Goal: Information Seeking & Learning: Learn about a topic

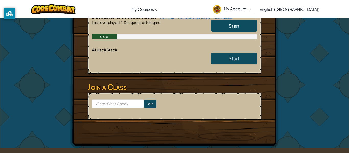
scroll to position [154, 0]
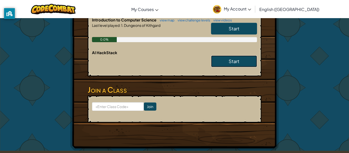
click at [225, 57] on link "Start" at bounding box center [234, 61] width 46 height 12
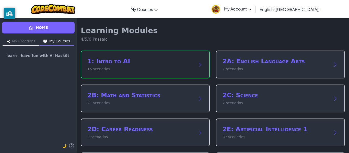
click at [111, 61] on h2 "1: Intro to AI" at bounding box center [140, 61] width 106 height 8
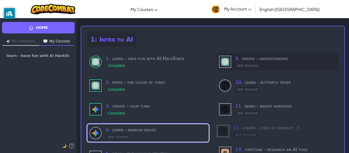
scroll to position [20, 0]
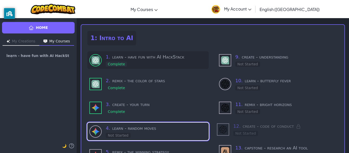
click at [151, 69] on div "1 . learn - have fun with AI HackStack Complete" at bounding box center [147, 60] width 121 height 18
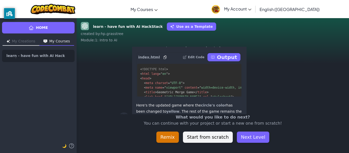
scroll to position [-60, 0]
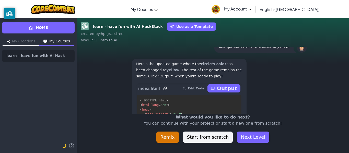
click at [226, 88] on p "Output" at bounding box center [227, 88] width 20 height 7
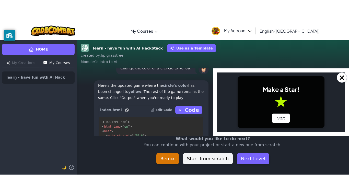
scroll to position [0, 0]
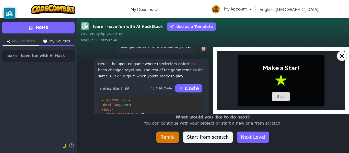
click at [277, 99] on button "Start" at bounding box center [281, 96] width 18 height 9
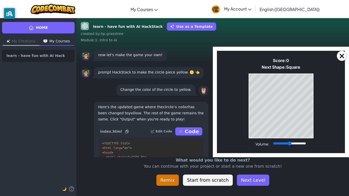
scroll to position [-17, 0]
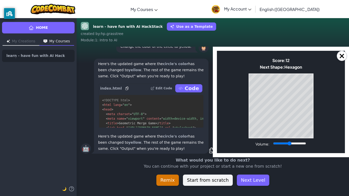
click at [287, 153] on p "You can continue with your project or start a new one from scratch!" at bounding box center [213, 167] width 182 height 6
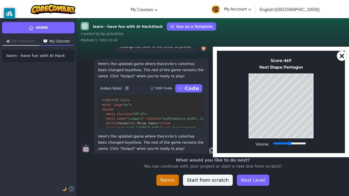
click at [340, 0] on div "Toggle navigation My Courses CodeCombat Classroom Ozaria Classroom AI League Es…" at bounding box center [175, 9] width 352 height 18
click at [245, 153] on button "Next Level" at bounding box center [253, 180] width 32 height 11
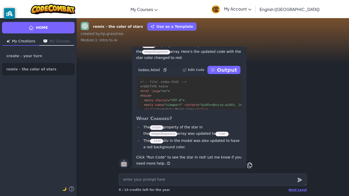
scroll to position [0, 0]
click at [230, 71] on p "Output" at bounding box center [227, 69] width 20 height 7
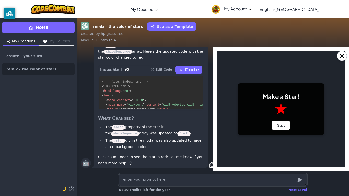
scroll to position [0, 0]
click at [281, 127] on button "Start" at bounding box center [281, 125] width 18 height 9
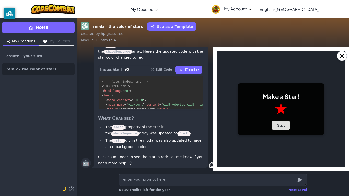
click at [281, 127] on button "Start" at bounding box center [281, 125] width 18 height 9
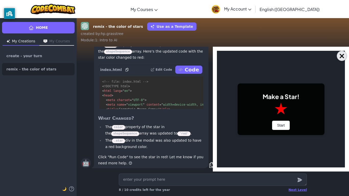
click at [340, 59] on button "×" at bounding box center [342, 56] width 10 height 10
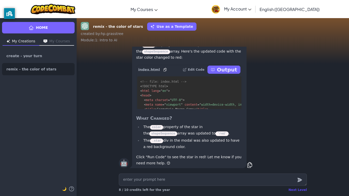
click at [296, 153] on div "Next Level" at bounding box center [298, 190] width 18 height 4
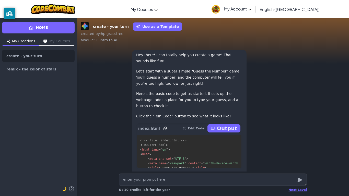
scroll to position [-112, 0]
click at [296, 153] on div "Next Level 8 / 10 credits left for the year" at bounding box center [213, 190] width 188 height 8
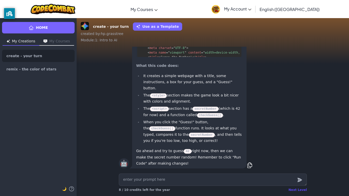
click at [302, 153] on div "Next Level" at bounding box center [298, 190] width 18 height 4
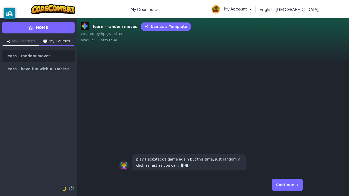
click at [291, 153] on button "Continue →" at bounding box center [287, 185] width 31 height 12
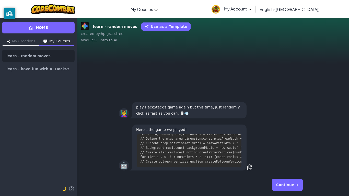
scroll to position [981, 0]
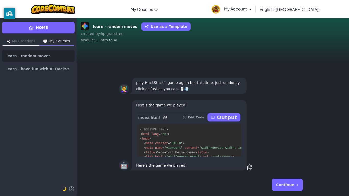
click at [220, 118] on button "Output" at bounding box center [224, 118] width 33 height 8
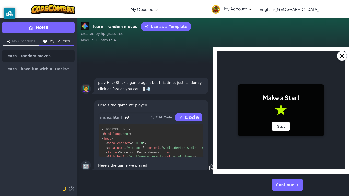
scroll to position [0, 0]
click at [278, 124] on button "Start" at bounding box center [281, 126] width 18 height 9
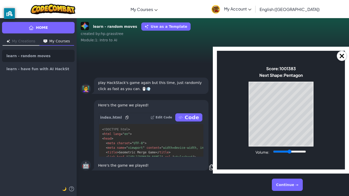
click at [284, 153] on button "Continue →" at bounding box center [287, 185] width 31 height 12
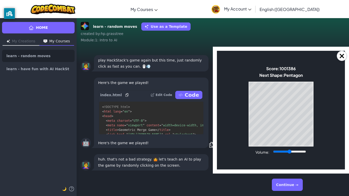
click at [276, 153] on div "Continue →" at bounding box center [213, 185] width 188 height 18
click at [283, 153] on button "Continue →" at bounding box center [287, 185] width 31 height 12
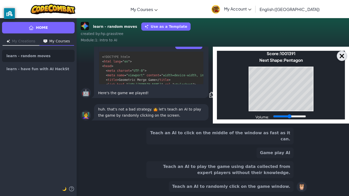
click at [344, 54] on button "×" at bounding box center [342, 56] width 10 height 10
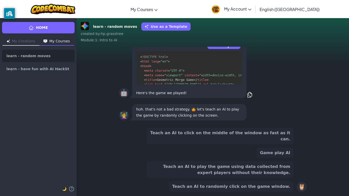
click at [223, 153] on button "Teach an AI to randomly click on the game window." at bounding box center [231, 187] width 125 height 11
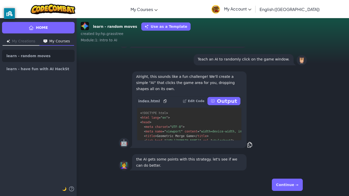
click at [220, 101] on button "Output" at bounding box center [224, 101] width 33 height 8
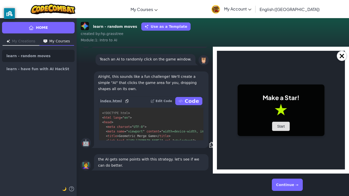
click at [278, 128] on button "Start" at bounding box center [281, 126] width 18 height 9
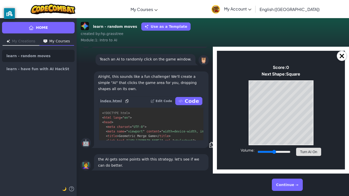
click at [307, 153] on button "Turn AI On" at bounding box center [308, 152] width 25 height 8
click at [283, 153] on button "Continue →" at bounding box center [287, 185] width 31 height 12
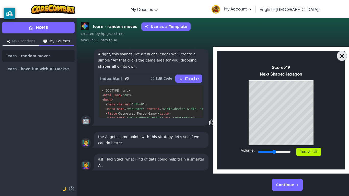
click at [342, 54] on button "×" at bounding box center [342, 56] width 10 height 10
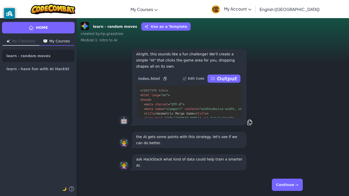
click at [280, 153] on button "Continue →" at bounding box center [287, 185] width 31 height 12
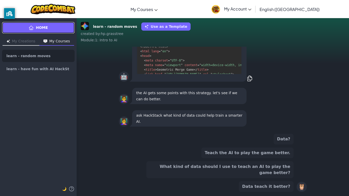
click at [62, 33] on link "Home" at bounding box center [38, 28] width 73 height 12
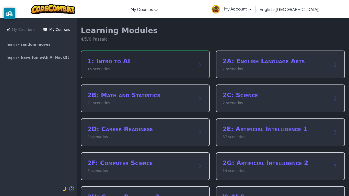
click at [150, 62] on h2 "1: Intro to AI" at bounding box center [140, 61] width 106 height 8
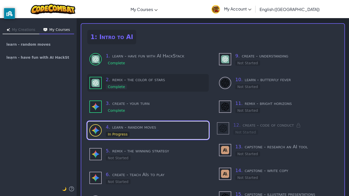
scroll to position [24, 0]
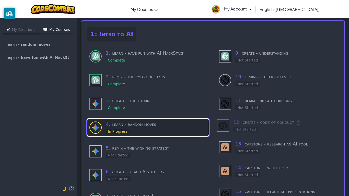
click at [147, 126] on h3 "4 . learn - random moves" at bounding box center [156, 124] width 101 height 7
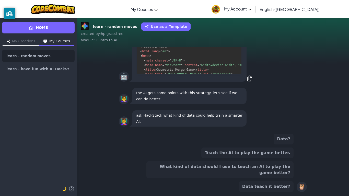
click at [254, 153] on button "What kind of data should I use to teach an AI to play the game better?" at bounding box center [220, 170] width 147 height 17
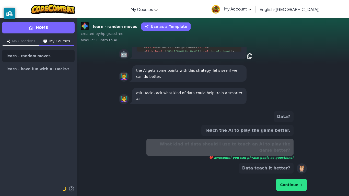
click at [299, 153] on button "Continue →" at bounding box center [291, 185] width 31 height 12
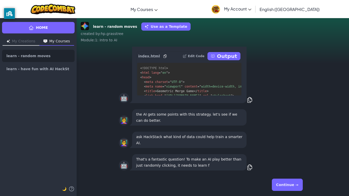
click at [292, 153] on button "Continue →" at bounding box center [287, 185] width 31 height 12
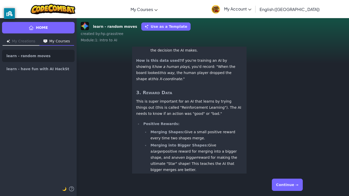
scroll to position [0, 0]
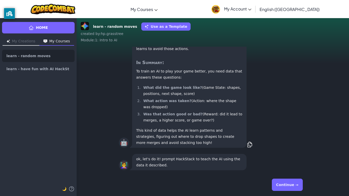
click at [283, 153] on button "Continue →" at bounding box center [287, 185] width 31 height 12
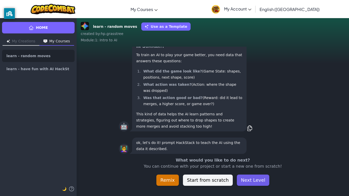
click at [246, 153] on button "Next Level" at bounding box center [253, 180] width 32 height 11
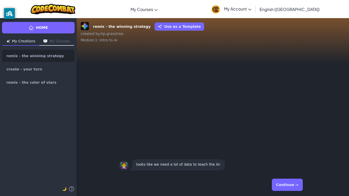
click at [290, 153] on button "Continue →" at bounding box center [287, 185] width 31 height 12
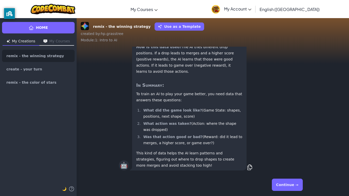
click at [289, 153] on button "Continue →" at bounding box center [287, 185] width 31 height 12
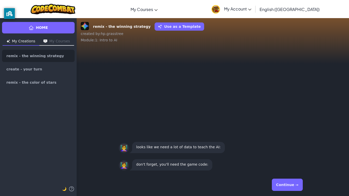
scroll to position [0, 0]
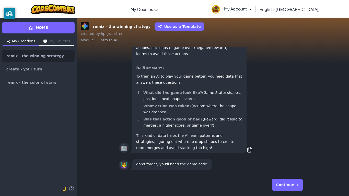
click at [286, 153] on button "Continue →" at bounding box center [287, 185] width 31 height 12
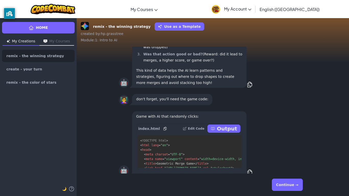
scroll to position [-7, 0]
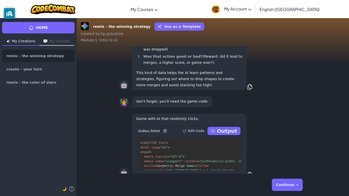
click at [225, 132] on p "Output" at bounding box center [227, 131] width 20 height 7
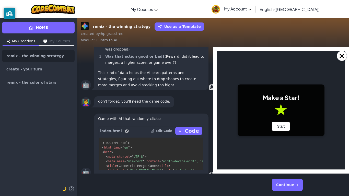
scroll to position [0, 0]
click at [280, 126] on button "Start" at bounding box center [281, 126] width 18 height 9
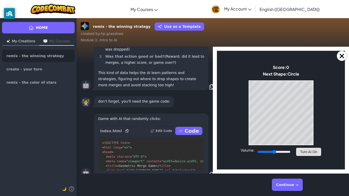
click at [303, 153] on button "Turn AI On" at bounding box center [308, 152] width 25 height 8
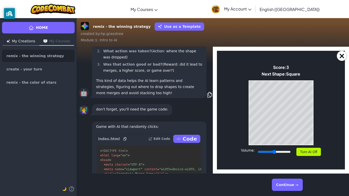
scroll to position [0, 2]
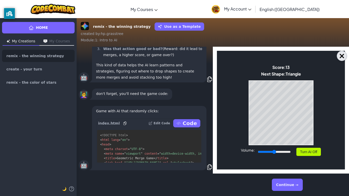
click at [344, 57] on button "×" at bounding box center [342, 56] width 10 height 10
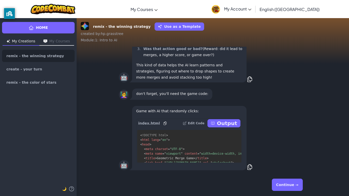
scroll to position [0, 0]
click at [281, 153] on button "Continue →" at bounding box center [287, 185] width 31 height 12
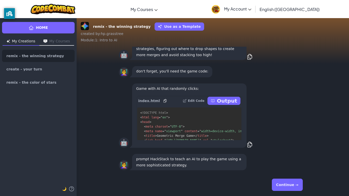
click at [285, 153] on button "Continue →" at bounding box center [287, 185] width 31 height 12
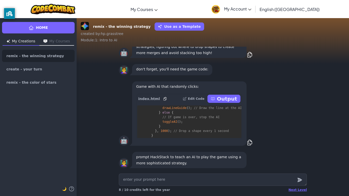
scroll to position [2887, 0]
click at [295, 153] on div "Next Level" at bounding box center [298, 190] width 18 height 4
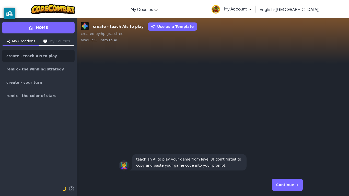
click at [285, 153] on button "Continue →" at bounding box center [287, 185] width 31 height 12
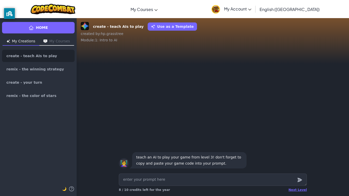
click at [252, 153] on textarea at bounding box center [213, 180] width 188 height 12
click at [238, 153] on textarea at bounding box center [213, 180] width 188 height 12
click at [220, 153] on textarea at bounding box center [213, 180] width 188 height 12
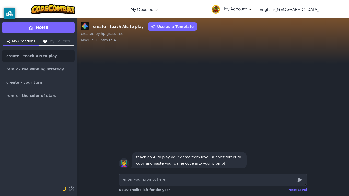
click at [220, 153] on textarea at bounding box center [213, 180] width 188 height 12
click at [296, 153] on div "Next Level" at bounding box center [298, 190] width 18 height 4
type textarea "x"
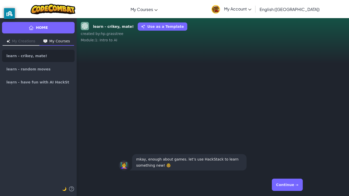
click at [286, 153] on button "Continue →" at bounding box center [287, 185] width 31 height 12
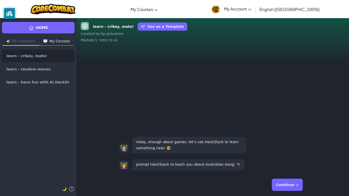
click at [282, 153] on button "Continue →" at bounding box center [287, 185] width 31 height 12
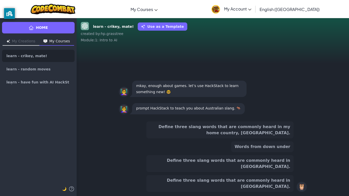
click at [253, 153] on button "Define three slang words that are commonly heard in [GEOGRAPHIC_DATA]." at bounding box center [220, 163] width 147 height 17
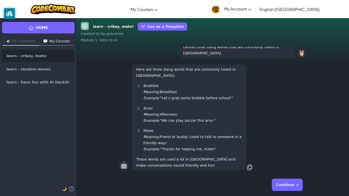
scroll to position [0, 0]
click at [287, 153] on button "Continue →" at bounding box center [287, 185] width 31 height 12
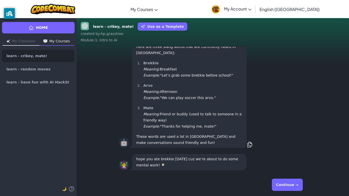
click at [287, 153] on button "Continue →" at bounding box center [287, 185] width 31 height 12
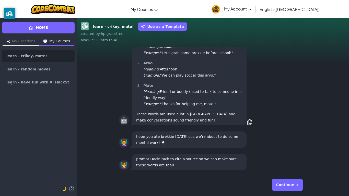
click at [291, 153] on button "Continue →" at bounding box center [287, 185] width 31 height 12
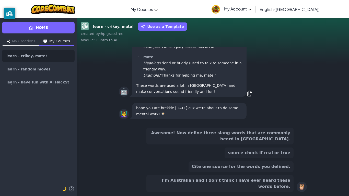
scroll to position [-44, 0]
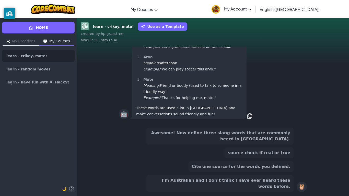
click at [261, 153] on button "Cite one source for the words you defined." at bounding box center [241, 167] width 105 height 11
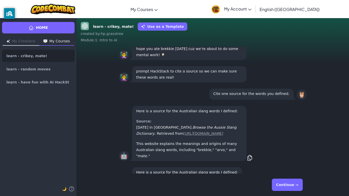
scroll to position [0, 0]
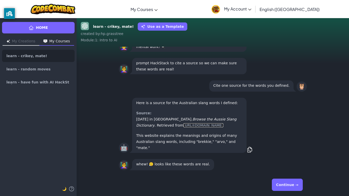
click at [184, 128] on link "[URL][DOMAIN_NAME]" at bounding box center [204, 126] width 40 height 4
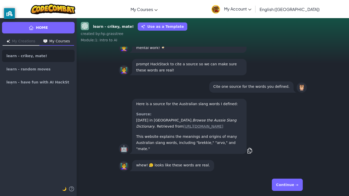
scroll to position [0, 0]
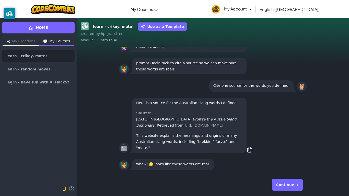
click at [287, 187] on button "Continue →" at bounding box center [287, 185] width 31 height 12
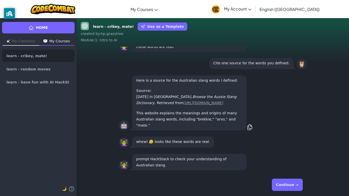
click at [287, 187] on button "Continue →" at bounding box center [287, 185] width 31 height 12
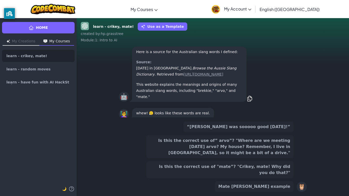
scroll to position [-50, 0]
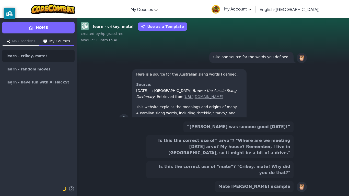
click at [247, 156] on button "Is this the correct use of” arvo”? "Where are we meeting on Saturday arvo? My h…" at bounding box center [220, 147] width 147 height 23
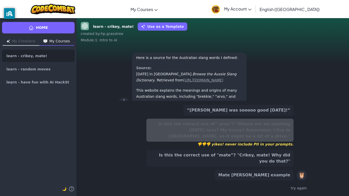
scroll to position [-66, 0]
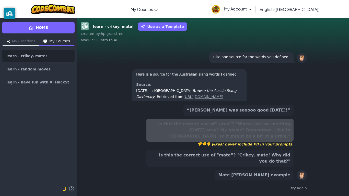
click at [257, 162] on button "Is this the correct use of "mate”? "Crikey, mate! Why did you do that?"" at bounding box center [220, 158] width 147 height 17
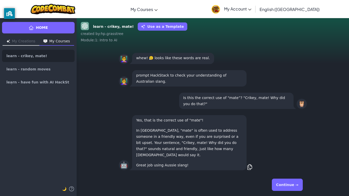
scroll to position [0, 0]
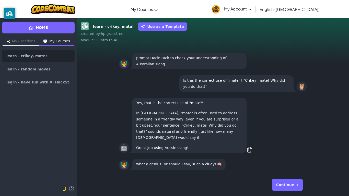
click at [294, 187] on button "Continue →" at bounding box center [287, 185] width 31 height 12
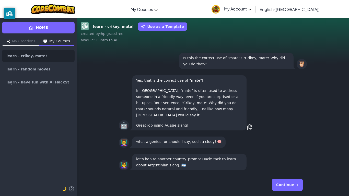
click at [287, 185] on button "Continue →" at bounding box center [287, 185] width 31 height 12
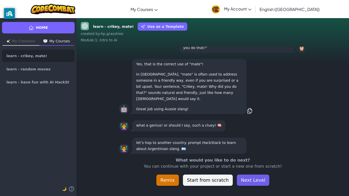
click at [251, 186] on button "Next Level" at bounding box center [253, 180] width 32 height 11
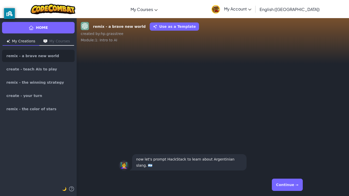
click at [287, 182] on button "Continue →" at bounding box center [287, 185] width 31 height 12
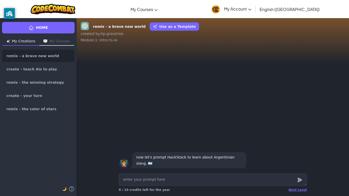
click at [202, 183] on textarea at bounding box center [213, 180] width 188 height 12
click at [304, 192] on div "Next Level" at bounding box center [298, 190] width 18 height 4
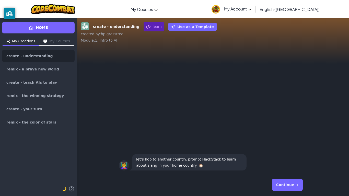
click at [284, 182] on button "Continue →" at bounding box center [287, 185] width 31 height 12
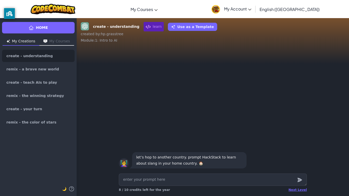
click at [279, 185] on textarea at bounding box center [213, 180] width 188 height 12
click at [275, 179] on textarea at bounding box center [213, 180] width 188 height 12
click at [293, 189] on div "Next Level" at bounding box center [298, 190] width 18 height 4
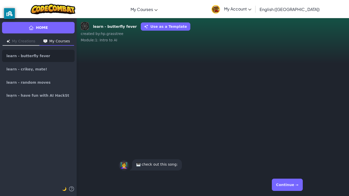
click at [282, 182] on button "Continue →" at bounding box center [287, 185] width 31 height 12
click at [145, 166] on link "Butterfly Fever 🦋" at bounding box center [152, 164] width 32 height 4
click at [293, 185] on button "Continue →" at bounding box center [287, 185] width 31 height 12
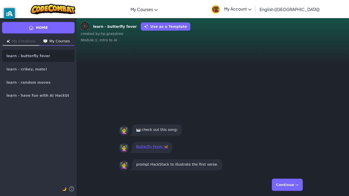
click at [320, 155] on div "👩‍🏫 Butterfly Fever 🦋" at bounding box center [213, 147] width 273 height 17
click at [283, 154] on div "👩‍🏫 Butterfly Fever 🦋" at bounding box center [213, 147] width 188 height 13
click at [229, 177] on div "Continue →" at bounding box center [213, 185] width 188 height 18
click at [285, 181] on button "Continue →" at bounding box center [287, 185] width 31 height 12
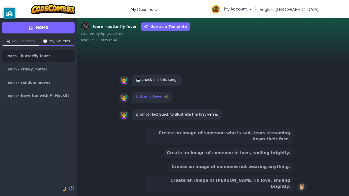
click at [243, 145] on button "Create an image of someone who is sad, tears streaming down their face." at bounding box center [220, 136] width 147 height 17
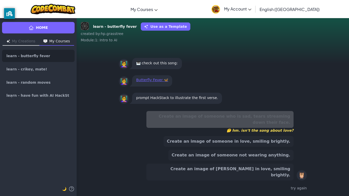
click at [243, 145] on button "Create an image of someone in love, smiling brightly." at bounding box center [229, 141] width 130 height 11
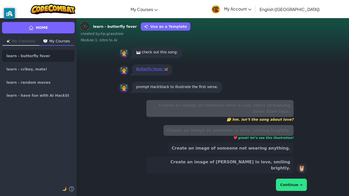
click at [290, 189] on button "Continue →" at bounding box center [291, 185] width 31 height 12
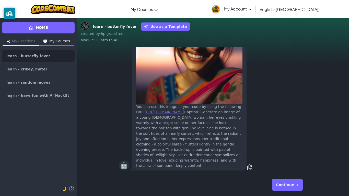
click at [286, 183] on button "Continue →" at bounding box center [287, 185] width 31 height 12
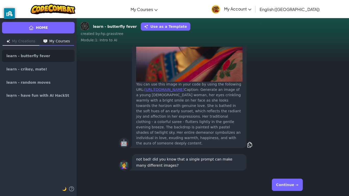
click at [289, 188] on button "Continue →" at bounding box center [287, 185] width 31 height 12
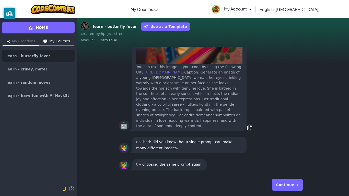
click at [289, 188] on button "Continue →" at bounding box center [287, 185] width 31 height 12
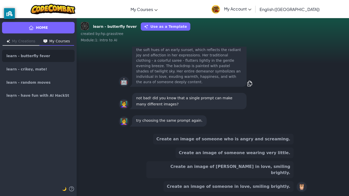
click at [253, 184] on button "Create an image of someone in love, smiling brightly." at bounding box center [229, 187] width 130 height 11
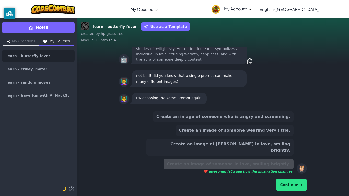
click at [285, 186] on button "Continue →" at bounding box center [291, 185] width 31 height 12
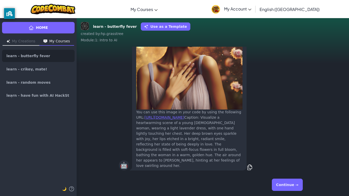
click at [295, 184] on button "Continue →" at bounding box center [287, 185] width 31 height 12
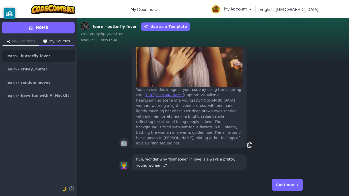
click at [283, 190] on button "Continue →" at bounding box center [287, 185] width 31 height 12
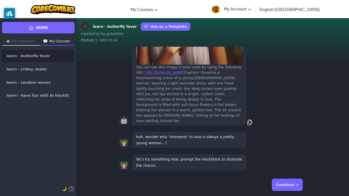
click at [280, 185] on button "Continue →" at bounding box center [287, 185] width 31 height 12
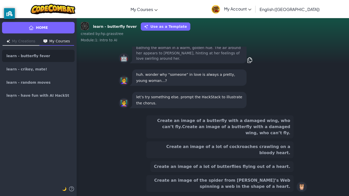
click at [246, 164] on button "Create an image of a lot of butterflies flying out of a heart." at bounding box center [222, 167] width 143 height 11
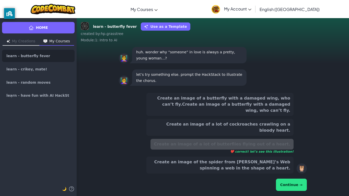
click at [287, 188] on button "Continue →" at bounding box center [291, 185] width 31 height 12
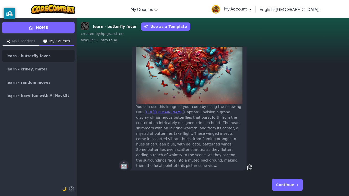
click at [294, 188] on button "Continue →" at bounding box center [287, 185] width 31 height 12
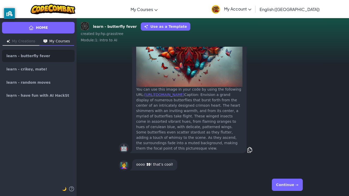
click at [287, 181] on button "Continue →" at bounding box center [287, 185] width 31 height 12
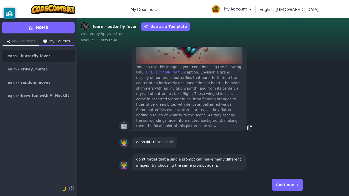
click at [287, 181] on button "Continue →" at bounding box center [287, 185] width 31 height 12
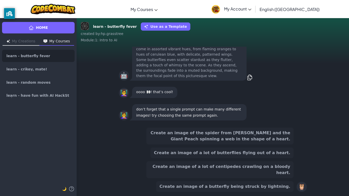
click at [249, 159] on button "Create an image of a lot of butterflies flying out of a heart." at bounding box center [222, 153] width 143 height 11
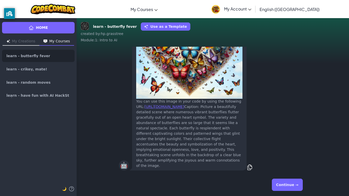
click at [293, 183] on button "Continue →" at bounding box center [287, 185] width 31 height 12
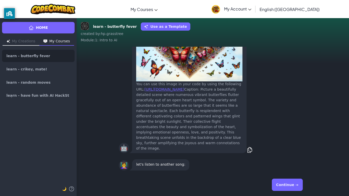
click at [296, 184] on button "Continue →" at bounding box center [287, 185] width 31 height 12
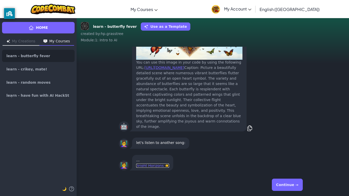
click at [155, 167] on link "Bright Horizons ☀️" at bounding box center [152, 166] width 33 height 4
click at [283, 184] on button "Continue →" at bounding box center [287, 185] width 31 height 12
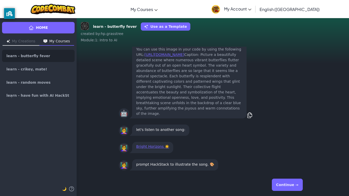
click at [285, 186] on button "Continue →" at bounding box center [287, 185] width 31 height 12
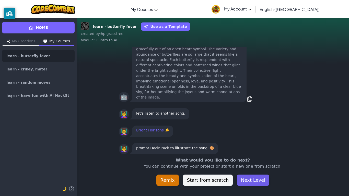
click at [240, 181] on button "Next Level" at bounding box center [253, 180] width 32 height 11
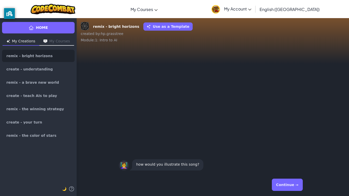
click at [291, 180] on button "Continue →" at bounding box center [287, 185] width 31 height 12
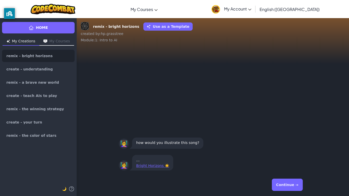
click at [285, 184] on button "Continue →" at bounding box center [287, 185] width 31 height 12
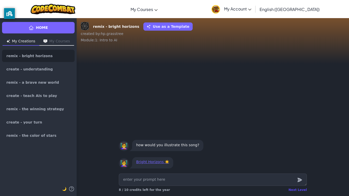
click at [297, 192] on div "Next Level" at bounding box center [298, 190] width 18 height 4
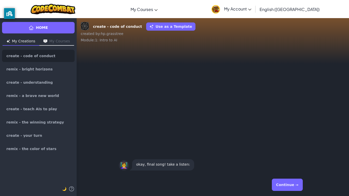
click at [283, 185] on button "Continue →" at bounding box center [287, 185] width 31 height 12
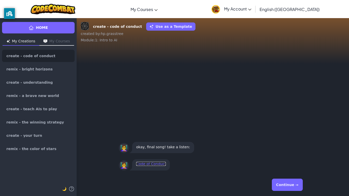
click at [156, 165] on link "Code of Conduct" at bounding box center [151, 164] width 30 height 4
click at [153, 165] on link "Code of Conduct" at bounding box center [151, 164] width 30 height 4
click at [296, 183] on button "Continue →" at bounding box center [287, 185] width 31 height 12
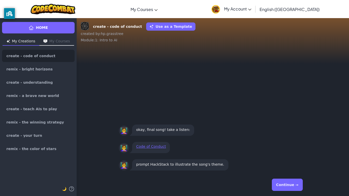
click at [293, 182] on button "Continue →" at bounding box center [287, 185] width 31 height 12
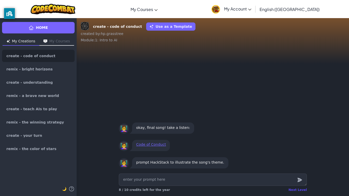
click at [297, 190] on div "Next Level" at bounding box center [298, 190] width 18 height 4
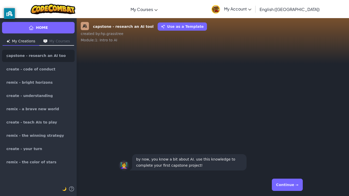
click at [277, 183] on button "Continue →" at bounding box center [287, 185] width 31 height 12
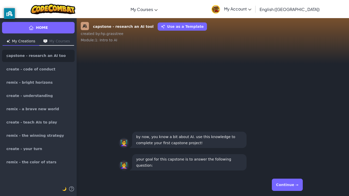
click at [277, 183] on button "Continue →" at bounding box center [287, 185] width 31 height 12
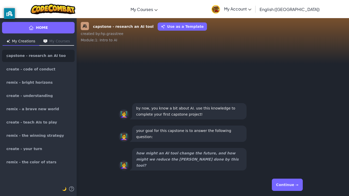
click at [277, 183] on button "Continue →" at bounding box center [287, 185] width 31 height 12
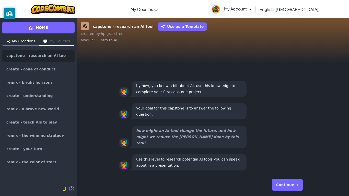
click at [293, 186] on button "Continue →" at bounding box center [287, 185] width 31 height 12
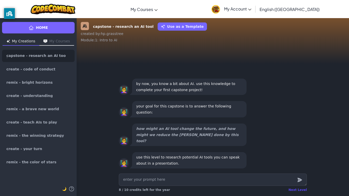
click at [295, 191] on div "Next Level" at bounding box center [298, 190] width 18 height 4
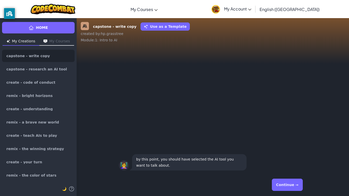
click at [285, 182] on button "Continue →" at bounding box center [287, 185] width 31 height 12
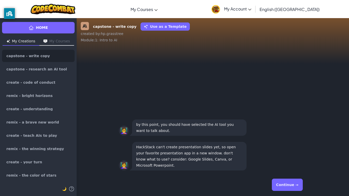
click at [288, 187] on button "Continue →" at bounding box center [287, 185] width 31 height 12
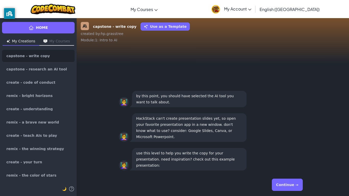
click at [288, 187] on button "Continue →" at bounding box center [287, 185] width 31 height 12
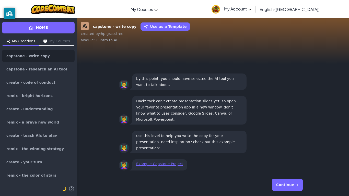
click at [286, 184] on button "Continue →" at bounding box center [287, 185] width 31 height 12
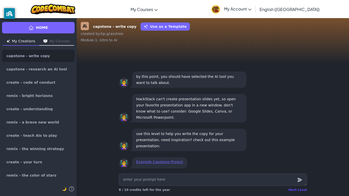
click at [297, 192] on div "Next Level" at bounding box center [298, 190] width 18 height 4
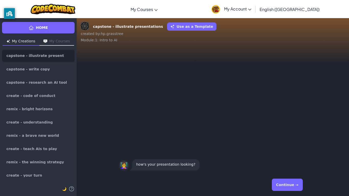
click at [293, 188] on button "Continue →" at bounding box center [287, 185] width 31 height 12
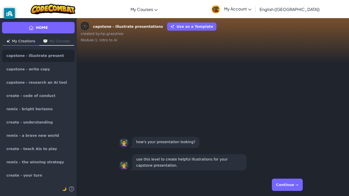
click at [293, 188] on button "Continue →" at bounding box center [287, 185] width 31 height 12
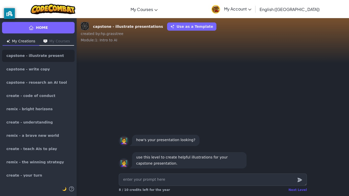
click at [299, 190] on div "Next Level" at bounding box center [298, 190] width 18 height 4
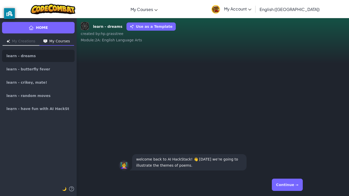
click at [279, 185] on button "Continue →" at bounding box center [287, 185] width 31 height 12
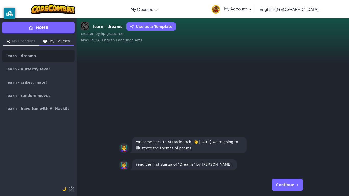
click at [279, 185] on button "Continue →" at bounding box center [287, 185] width 31 height 12
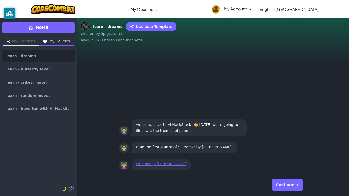
click at [154, 166] on div "Dreams by Langston Hughes" at bounding box center [161, 164] width 50 height 5
click at [158, 164] on link "Dreams by Langston Hughes" at bounding box center [161, 164] width 50 height 4
click at [291, 184] on button "Continue →" at bounding box center [287, 185] width 31 height 12
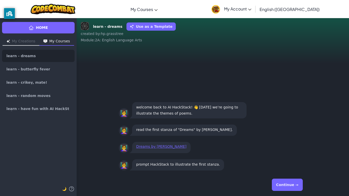
click at [291, 184] on button "Continue →" at bounding box center [287, 185] width 31 height 12
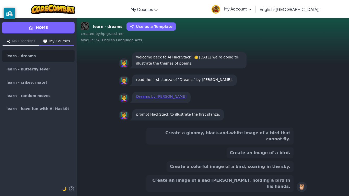
click at [268, 145] on button "Create a gloomy, black-and-white image of a bird that cannot fly." at bounding box center [220, 136] width 147 height 17
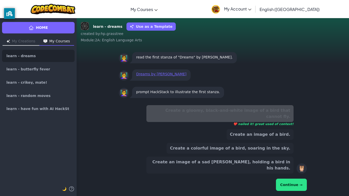
click at [294, 188] on button "Continue →" at bounding box center [291, 185] width 31 height 12
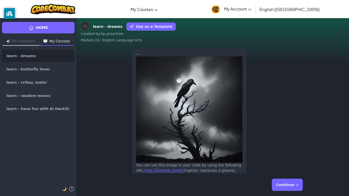
scroll to position [-31, 0]
click at [285, 182] on button "Continue →" at bounding box center [287, 185] width 31 height 12
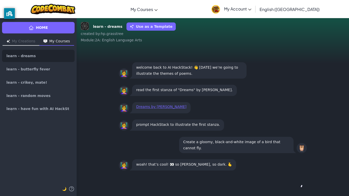
scroll to position [0, 0]
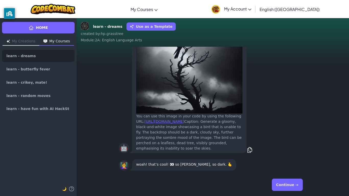
click at [277, 183] on button "Continue →" at bounding box center [287, 185] width 31 height 12
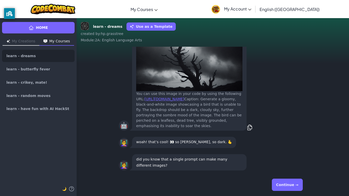
click at [285, 187] on button "Continue →" at bounding box center [287, 185] width 31 height 12
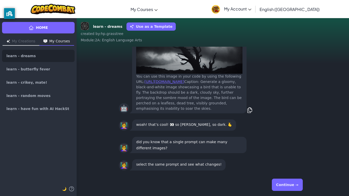
click at [283, 187] on button "Continue →" at bounding box center [287, 185] width 31 height 12
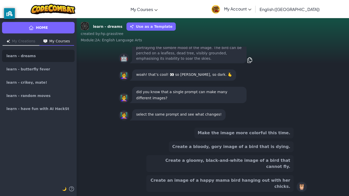
click at [244, 171] on button "Create a gloomy, black-and-white image of a bird that cannot fly." at bounding box center [220, 163] width 147 height 17
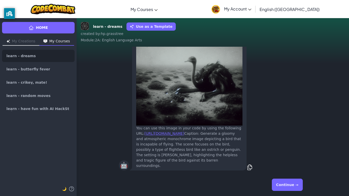
click at [293, 180] on button "Continue →" at bounding box center [287, 185] width 31 height 12
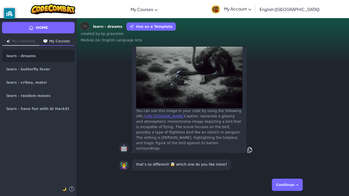
click at [283, 179] on button "Continue →" at bounding box center [287, 185] width 31 height 12
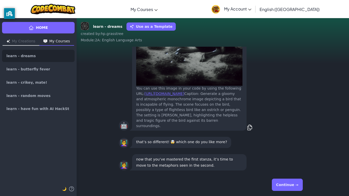
click at [282, 186] on button "Continue →" at bounding box center [287, 185] width 31 height 12
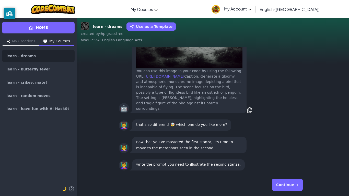
click at [285, 186] on button "Continue →" at bounding box center [287, 185] width 31 height 12
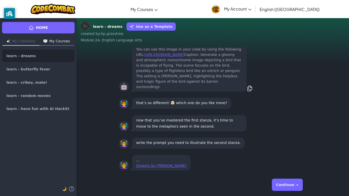
click at [288, 189] on button "Continue →" at bounding box center [287, 185] width 31 height 12
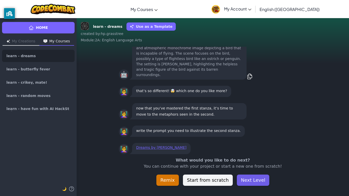
click at [257, 183] on button "Next Level" at bounding box center [253, 180] width 32 height 11
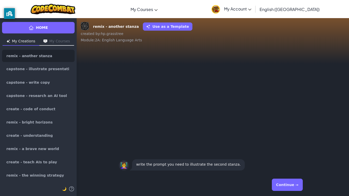
click at [282, 184] on button "Continue →" at bounding box center [287, 185] width 31 height 12
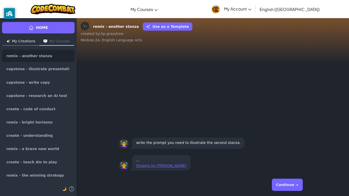
click at [282, 184] on button "Continue →" at bounding box center [287, 185] width 31 height 12
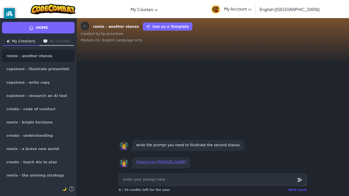
click at [299, 190] on div "Next Level" at bounding box center [298, 190] width 18 height 4
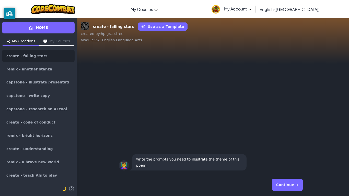
click at [299, 187] on button "Continue →" at bounding box center [287, 185] width 31 height 12
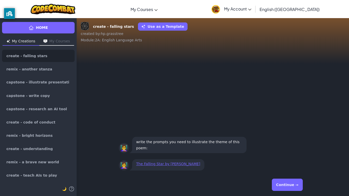
click at [288, 185] on button "Continue →" at bounding box center [287, 185] width 31 height 12
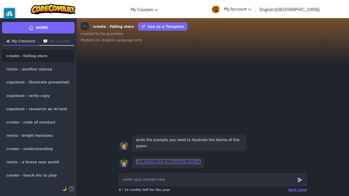
click at [180, 160] on link "The Falling Star by Sara Teasdale" at bounding box center [168, 162] width 64 height 4
click at [292, 191] on div "Next Level" at bounding box center [298, 190] width 18 height 4
type textarea "x"
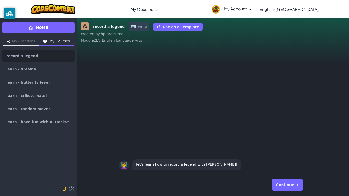
click at [293, 187] on button "Continue →" at bounding box center [287, 185] width 31 height 12
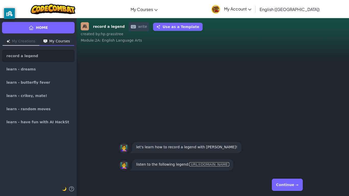
click at [206, 163] on link "https://drive.google.com/file/d/1mz5IDoNoaabv27WW9NC4DYH2YgMS37_T/view?usp=shar…" at bounding box center [209, 165] width 40 height 4
